Goal: Task Accomplishment & Management: Use online tool/utility

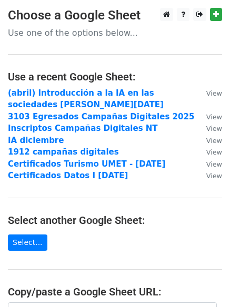
click at [25, 34] on p "Use one of the options below..." at bounding box center [115, 32] width 214 height 11
click at [60, 34] on p "Use one of the options below..." at bounding box center [115, 32] width 214 height 11
click at [32, 35] on p "Use one of the options below..." at bounding box center [115, 32] width 214 height 11
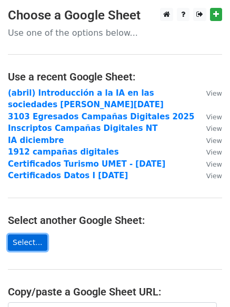
click at [22, 243] on link "Select..." at bounding box center [27, 243] width 39 height 16
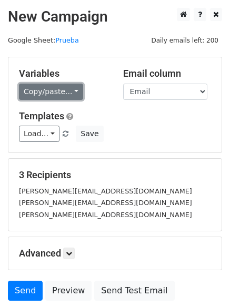
click at [70, 94] on link "Copy/paste..." at bounding box center [51, 92] width 64 height 16
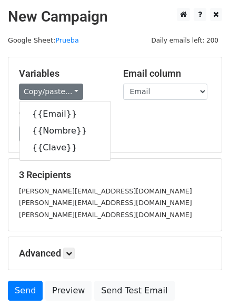
click at [175, 124] on div "Templates Load... Bienvenida Datos Envio notas y certificados Encuesta final Ca…" at bounding box center [115, 126] width 208 height 32
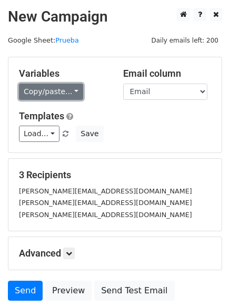
click at [66, 89] on link "Copy/paste..." at bounding box center [51, 92] width 64 height 16
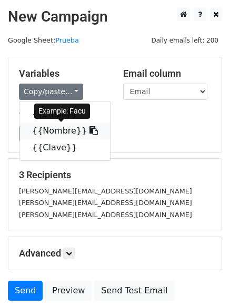
click at [48, 130] on link "{{Nombre}}" at bounding box center [64, 131] width 91 height 17
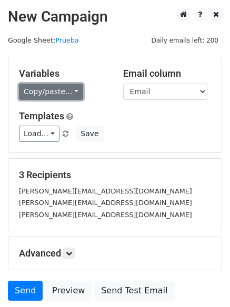
click at [59, 88] on link "Copy/paste..." at bounding box center [51, 92] width 64 height 16
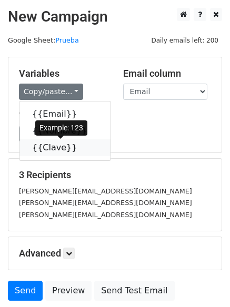
click at [47, 150] on link "{{Clave}}" at bounding box center [64, 147] width 91 height 17
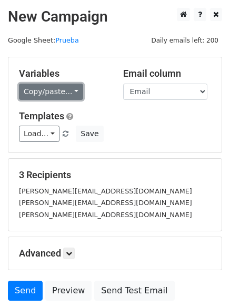
click at [71, 92] on link "Copy/paste..." at bounding box center [51, 92] width 64 height 16
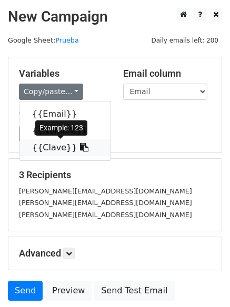
click at [48, 145] on link "{{Clave}}" at bounding box center [64, 147] width 91 height 17
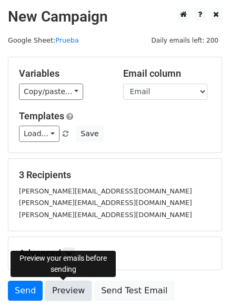
click at [62, 292] on link "Preview" at bounding box center [68, 291] width 46 height 20
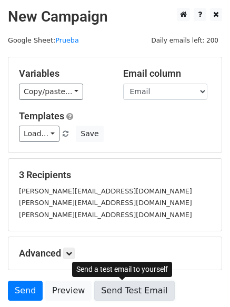
click at [129, 292] on link "Send Test Email" at bounding box center [134, 291] width 80 height 20
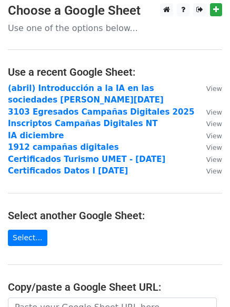
scroll to position [4, 0]
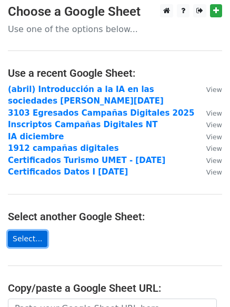
click at [22, 239] on link "Select..." at bounding box center [27, 239] width 39 height 16
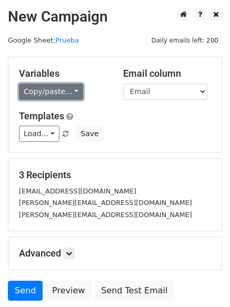
click at [49, 99] on link "Copy/paste..." at bounding box center [51, 92] width 64 height 16
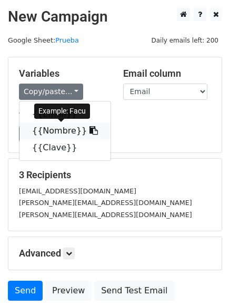
click at [47, 132] on link "{{Nombre}}" at bounding box center [64, 131] width 91 height 17
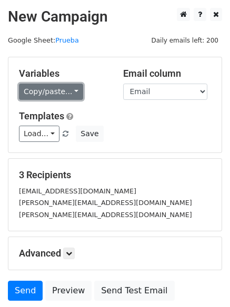
click at [54, 95] on link "Copy/paste..." at bounding box center [51, 92] width 64 height 16
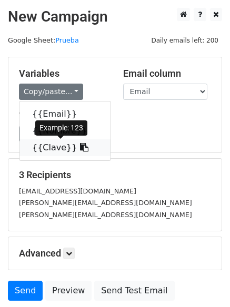
click at [48, 148] on link "{{Clave}}" at bounding box center [64, 147] width 91 height 17
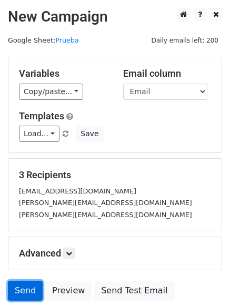
click at [28, 284] on link "Send" at bounding box center [25, 291] width 35 height 20
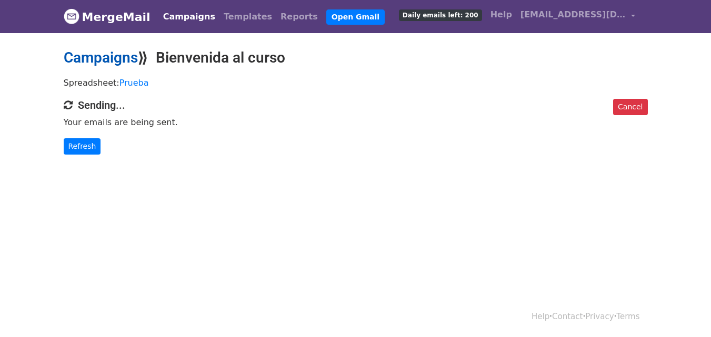
click at [91, 60] on link "Campaigns" at bounding box center [101, 57] width 74 height 17
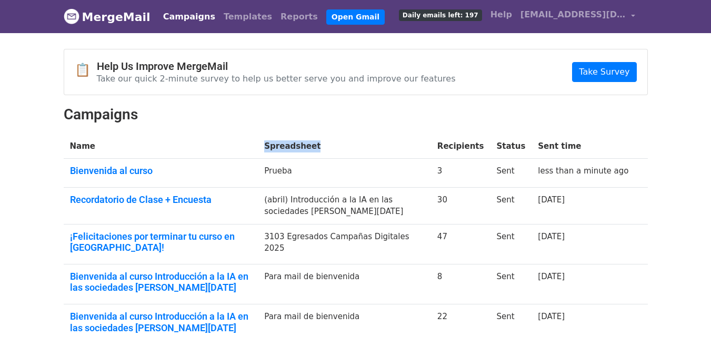
drag, startPoint x: 299, startPoint y: 148, endPoint x: 354, endPoint y: 145, distance: 55.3
click at [354, 145] on th "Spreadsheet" at bounding box center [344, 146] width 173 height 25
drag, startPoint x: 465, startPoint y: 145, endPoint x: 502, endPoint y: 142, distance: 37.5
click at [490, 142] on th "Recipients" at bounding box center [460, 146] width 59 height 25
drag, startPoint x: 514, startPoint y: 144, endPoint x: 560, endPoint y: 145, distance: 46.3
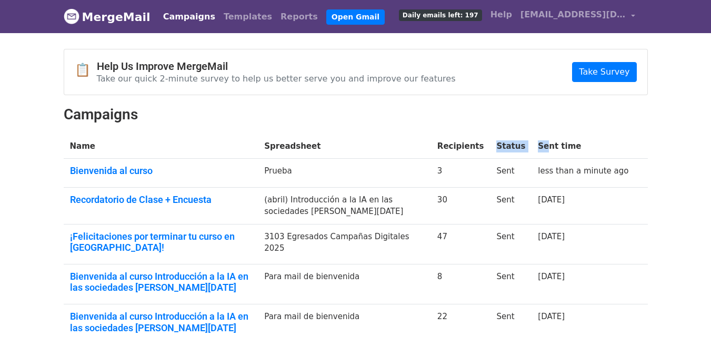
click at [560, 145] on tr "Name Spreadsheet Recipients Status Sent time" at bounding box center [356, 146] width 584 height 25
click at [570, 152] on th "Sent time" at bounding box center [582, 146] width 103 height 25
click at [104, 172] on link "Bienvenida al curso" at bounding box center [161, 171] width 182 height 12
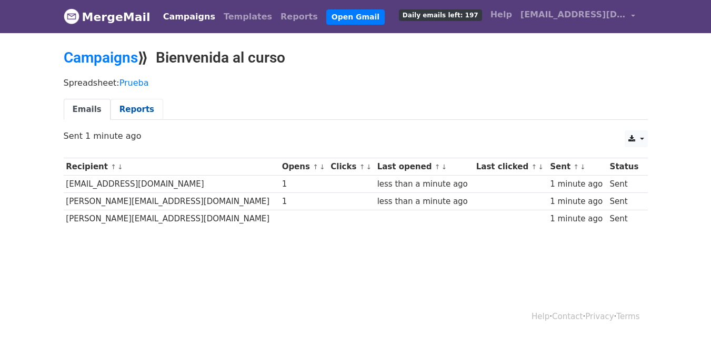
click at [125, 109] on link "Reports" at bounding box center [136, 110] width 53 height 22
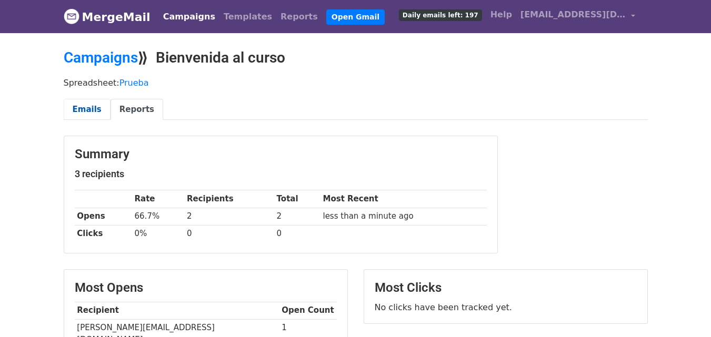
click at [82, 109] on link "Emails" at bounding box center [87, 110] width 47 height 22
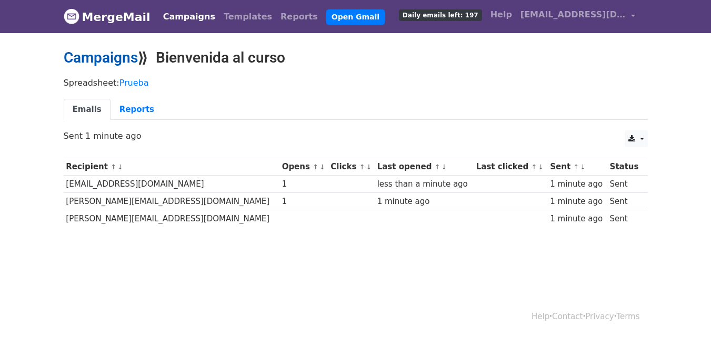
click at [97, 53] on link "Campaigns" at bounding box center [101, 57] width 74 height 17
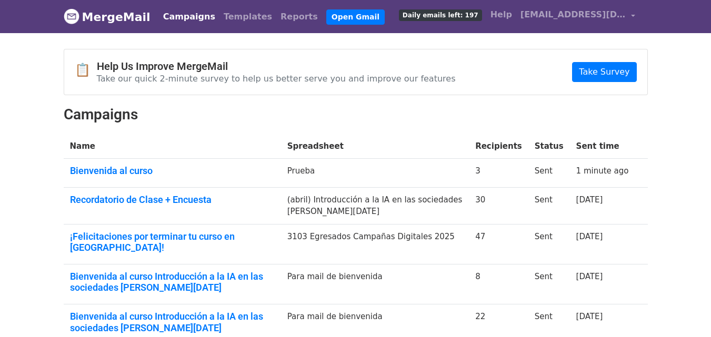
click at [114, 208] on td "Recordatorio de Clase + Encuesta" at bounding box center [172, 205] width 217 height 37
click at [113, 200] on link "Recordatorio de Clase + Encuesta" at bounding box center [172, 200] width 205 height 12
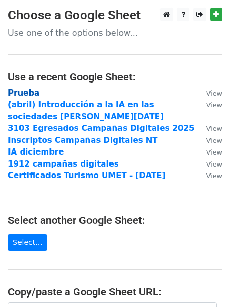
click at [19, 91] on strong "Prueba" at bounding box center [24, 92] width 32 height 9
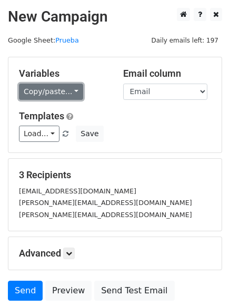
click at [44, 94] on link "Copy/paste..." at bounding box center [51, 92] width 64 height 16
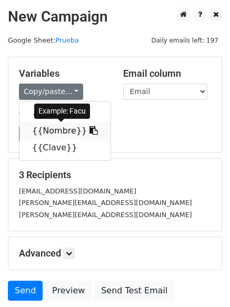
click at [48, 129] on link "{{Nombre}}" at bounding box center [64, 131] width 91 height 17
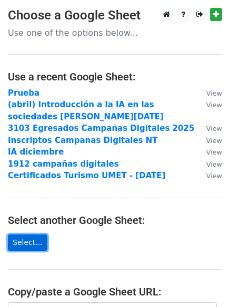
click at [23, 243] on link "Select..." at bounding box center [27, 243] width 39 height 16
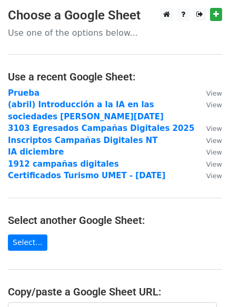
scroll to position [49, 0]
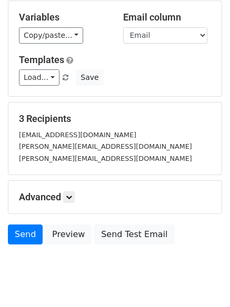
scroll to position [83, 0]
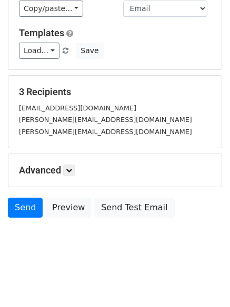
click at [67, 161] on div "Advanced Tracking Track Opens UTM Codes Track Clicks Filters Only include sprea…" at bounding box center [114, 170] width 213 height 33
click at [69, 170] on icon at bounding box center [69, 170] width 6 height 6
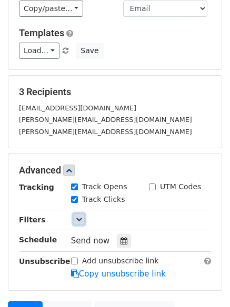
click at [79, 221] on icon at bounding box center [79, 219] width 6 height 6
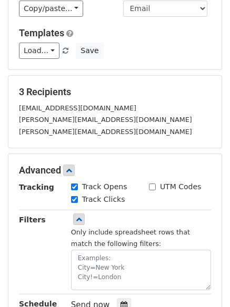
click at [49, 243] on div "Filters" at bounding box center [37, 252] width 52 height 76
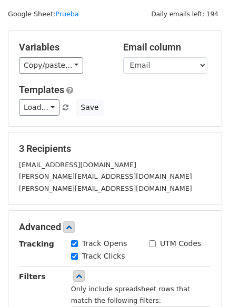
scroll to position [0, 0]
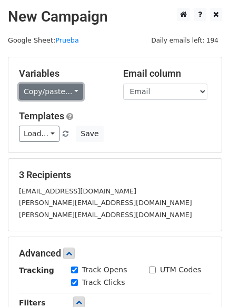
click at [32, 93] on link "Copy/paste..." at bounding box center [51, 92] width 64 height 16
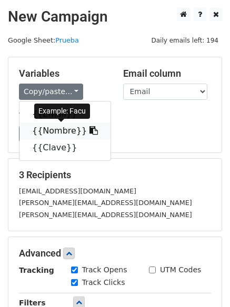
click at [39, 134] on link "{{Nombre}}" at bounding box center [64, 131] width 91 height 17
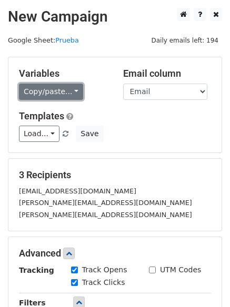
click at [64, 92] on link "Copy/paste..." at bounding box center [51, 92] width 64 height 16
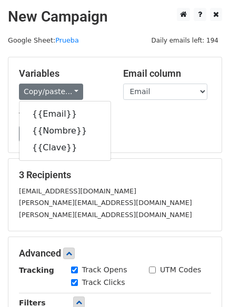
click at [133, 116] on h5 "Templates" at bounding box center [115, 116] width 192 height 12
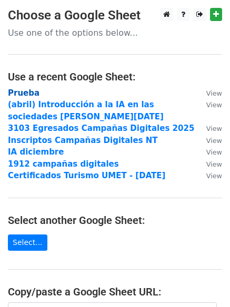
click at [28, 92] on strong "Prueba" at bounding box center [24, 92] width 32 height 9
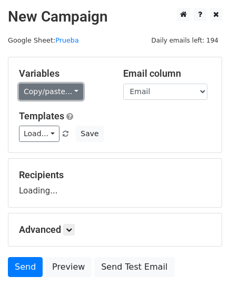
click at [57, 91] on link "Copy/paste..." at bounding box center [51, 92] width 64 height 16
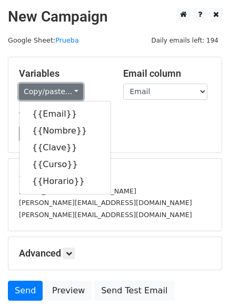
click at [56, 92] on link "Copy/paste..." at bounding box center [51, 92] width 64 height 16
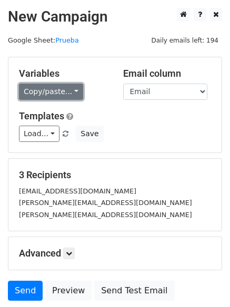
click at [56, 92] on link "Copy/paste..." at bounding box center [51, 92] width 64 height 16
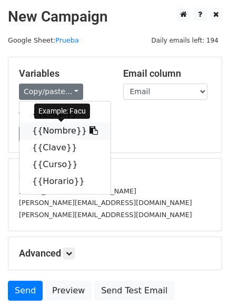
click at [53, 128] on link "{{Nombre}}" at bounding box center [64, 131] width 91 height 17
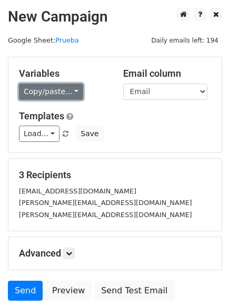
click at [52, 91] on link "Copy/paste..." at bounding box center [51, 92] width 64 height 16
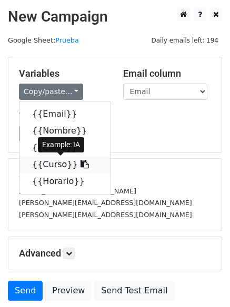
click at [48, 165] on link "{{Curso}}" at bounding box center [64, 164] width 91 height 17
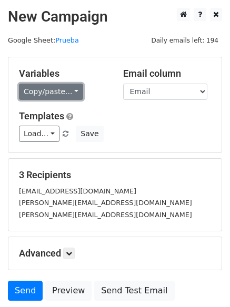
click at [52, 93] on link "Copy/paste..." at bounding box center [51, 92] width 64 height 16
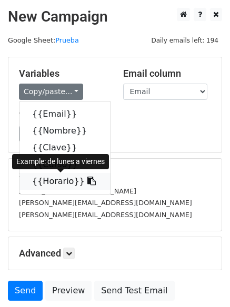
click at [43, 180] on link "{{Horario}}" at bounding box center [64, 181] width 91 height 17
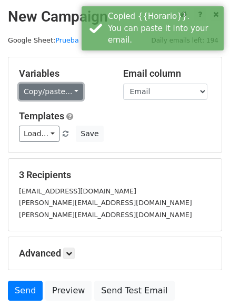
click at [58, 91] on link "Copy/paste..." at bounding box center [51, 92] width 64 height 16
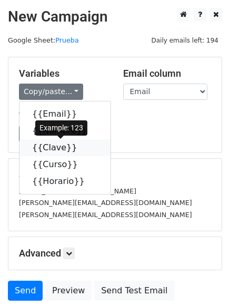
click at [46, 154] on link "{{Clave}}" at bounding box center [64, 147] width 91 height 17
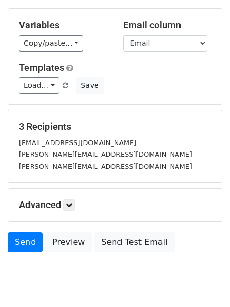
scroll to position [83, 0]
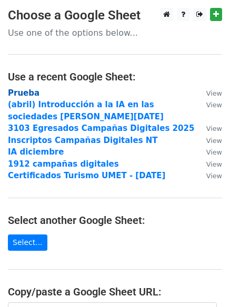
click at [24, 92] on strong "Prueba" at bounding box center [24, 92] width 32 height 9
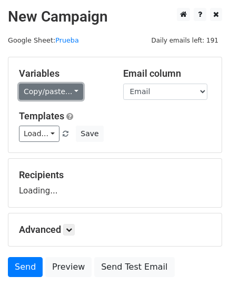
click at [51, 93] on link "Copy/paste..." at bounding box center [51, 92] width 64 height 16
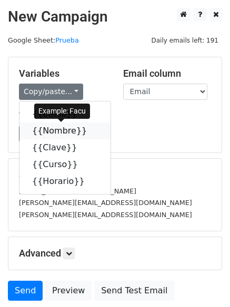
click at [46, 132] on link "{{Nombre}}" at bounding box center [64, 131] width 91 height 17
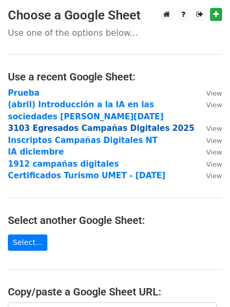
click at [42, 129] on strong "3103 Egresados Campañas Digitales 2025" at bounding box center [101, 128] width 186 height 9
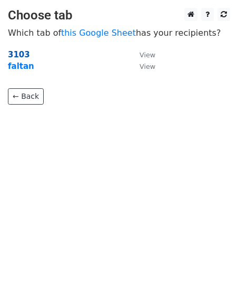
click at [21, 54] on strong "3103" at bounding box center [19, 54] width 22 height 9
click at [17, 55] on strong "3103" at bounding box center [19, 54] width 22 height 9
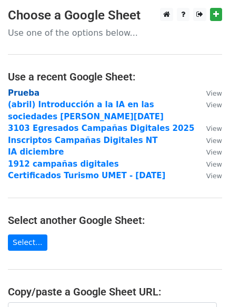
click at [22, 93] on strong "Prueba" at bounding box center [24, 92] width 32 height 9
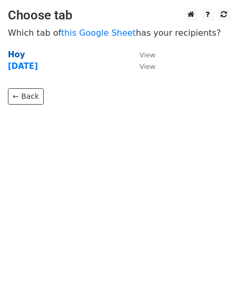
click at [16, 53] on strong "Hoy" at bounding box center [16, 54] width 17 height 9
